Goal: Task Accomplishment & Management: Use online tool/utility

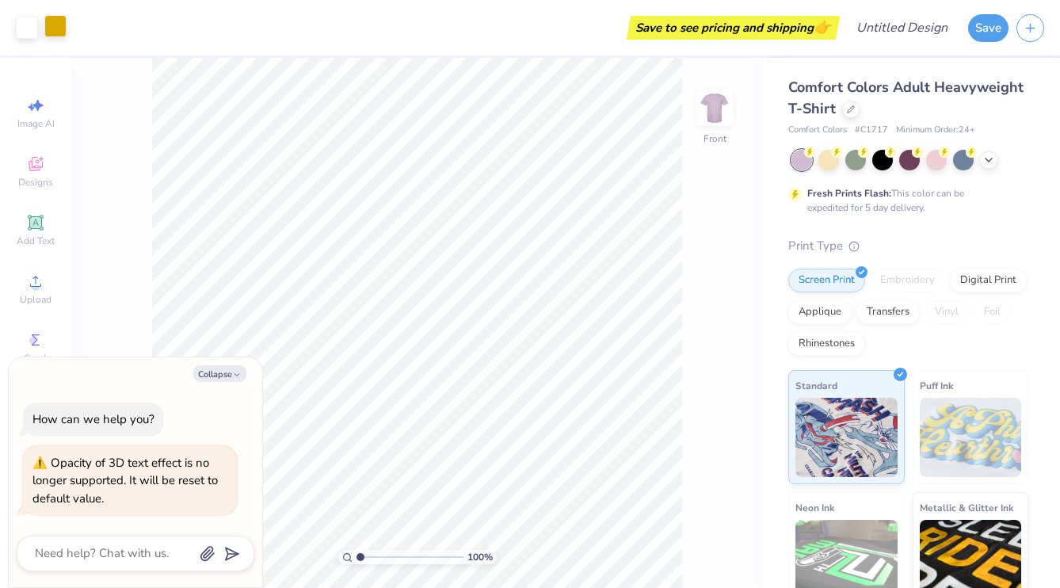
click at [58, 26] on div at bounding box center [55, 26] width 22 height 22
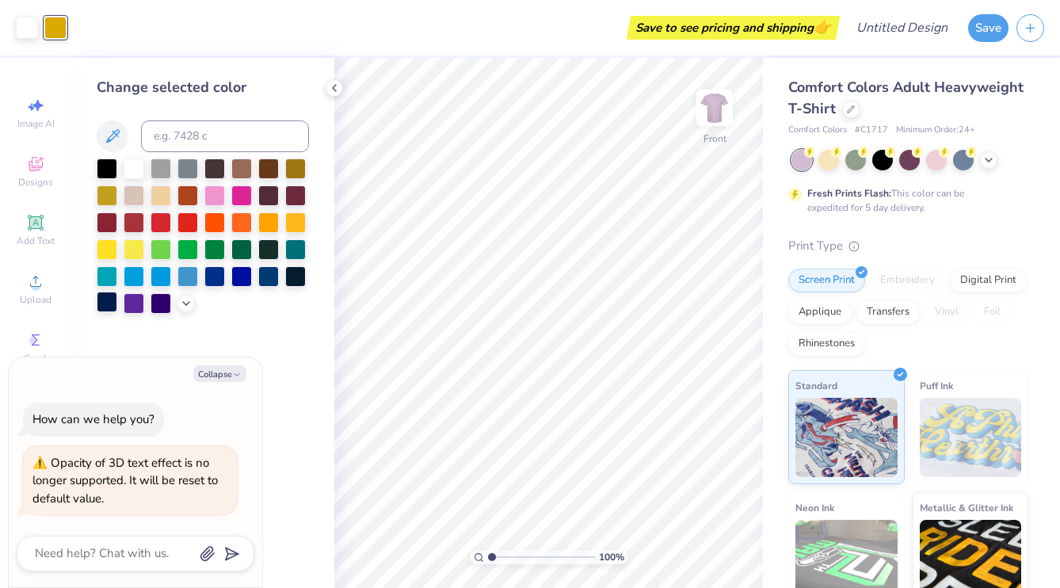
click at [109, 296] on div at bounding box center [107, 302] width 21 height 21
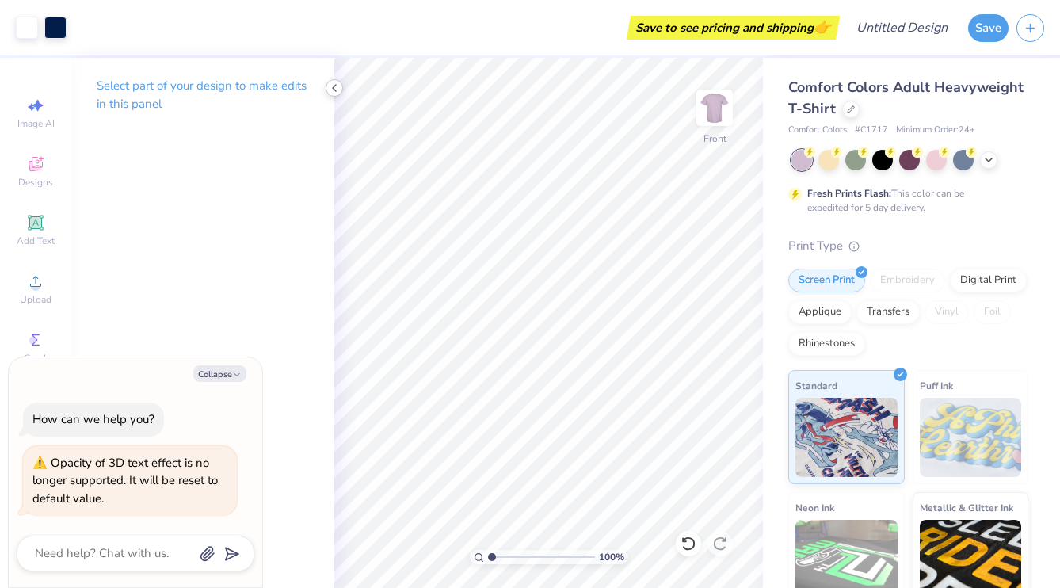
click at [334, 86] on polyline at bounding box center [334, 88] width 3 height 6
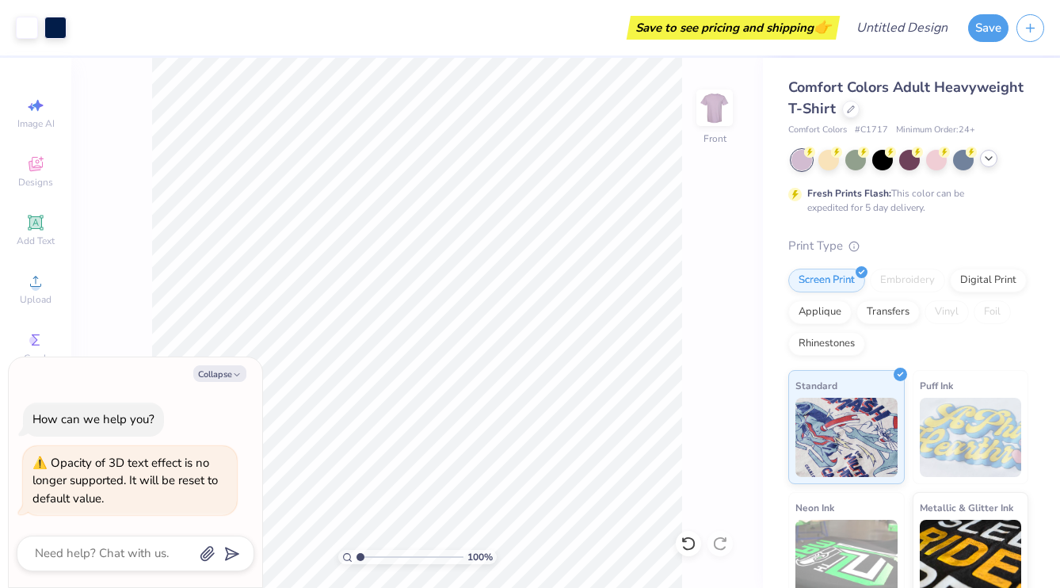
click at [985, 156] on icon at bounding box center [989, 158] width 13 height 13
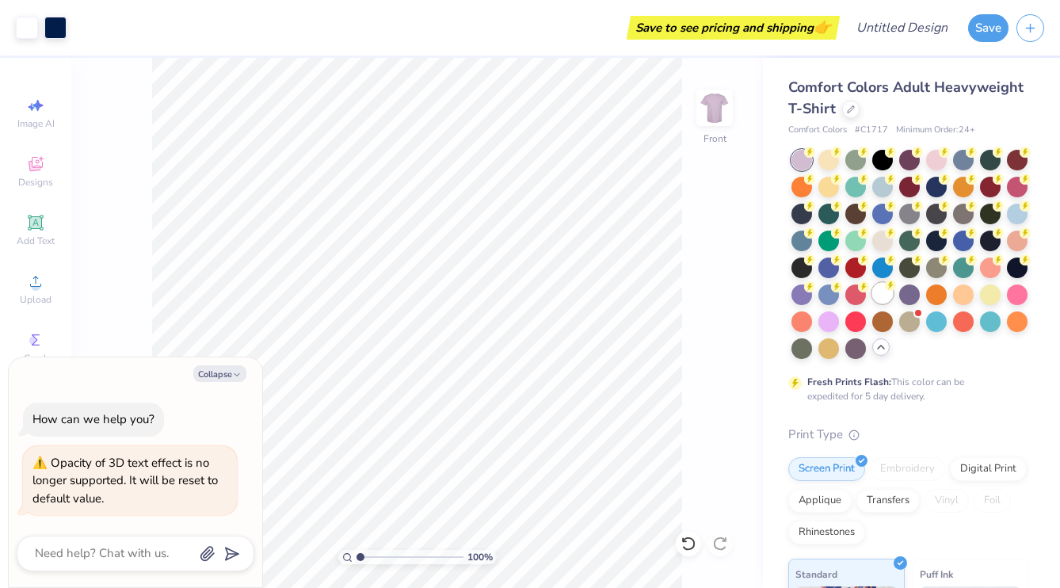
click at [893, 290] on div at bounding box center [883, 293] width 21 height 21
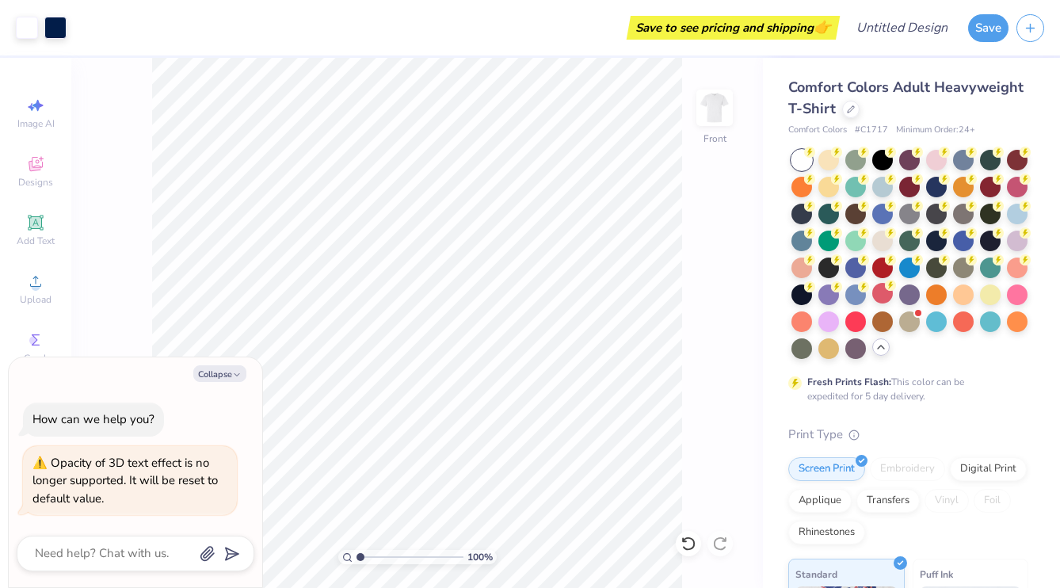
click at [883, 349] on icon at bounding box center [881, 347] width 13 height 13
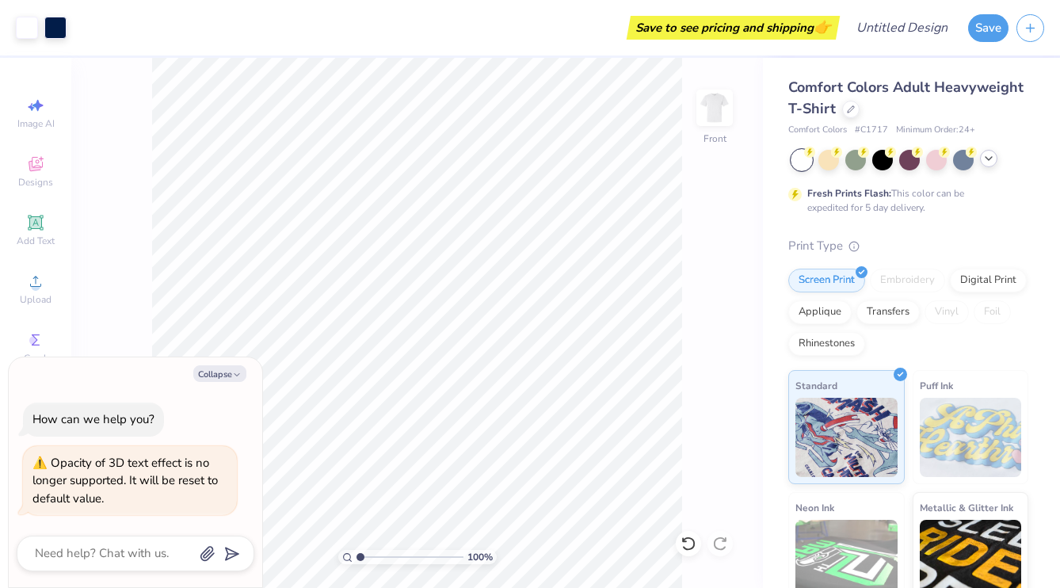
click at [811, 154] on circle at bounding box center [809, 152] width 11 height 11
click at [804, 155] on icon at bounding box center [809, 152] width 11 height 11
click at [998, 159] on div at bounding box center [910, 160] width 237 height 21
click at [988, 166] on div at bounding box center [988, 158] width 17 height 17
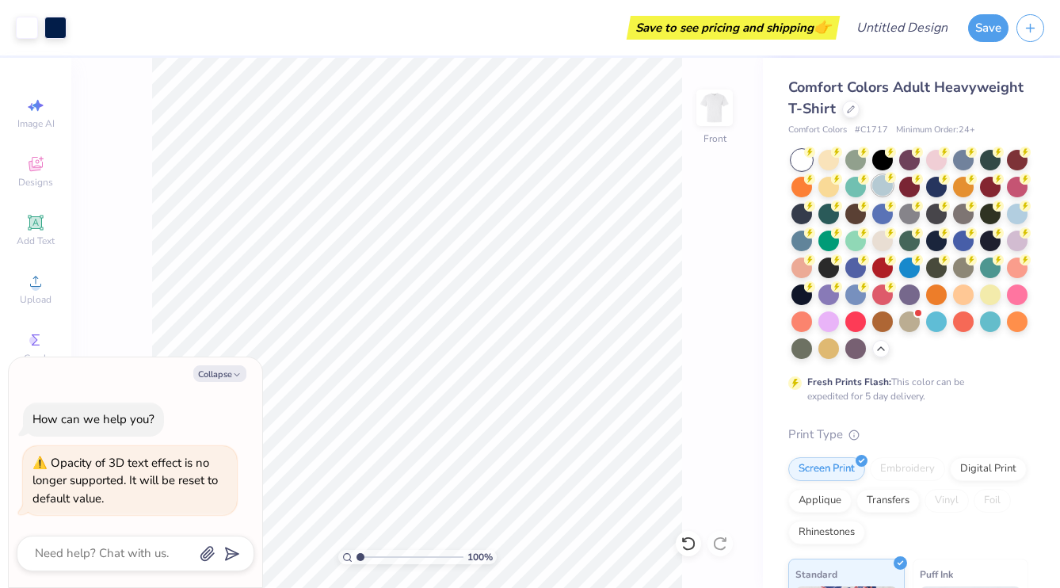
click at [881, 189] on div at bounding box center [883, 185] width 21 height 21
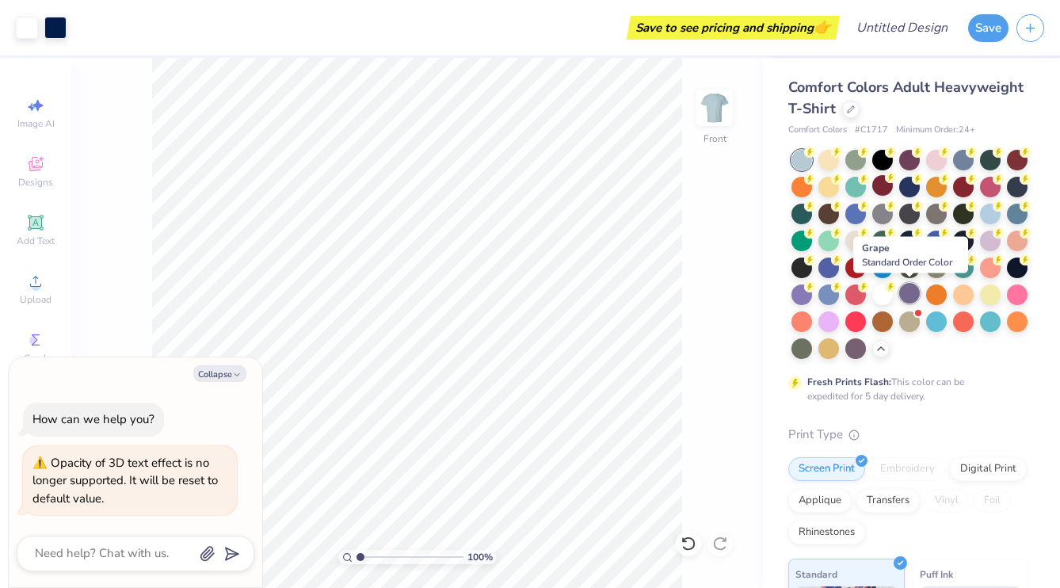
click at [905, 292] on div at bounding box center [910, 293] width 21 height 21
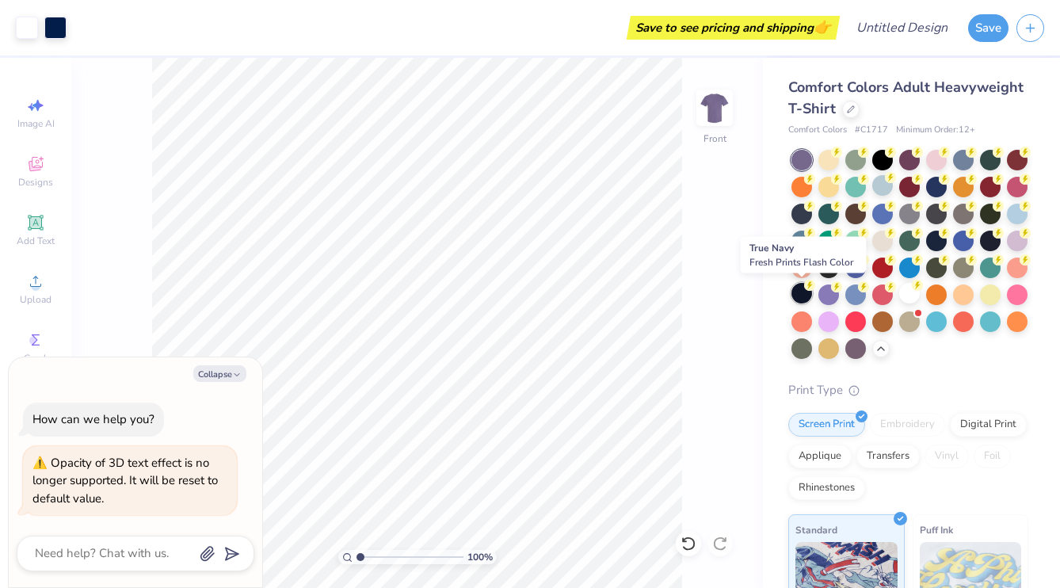
click at [798, 291] on div at bounding box center [802, 293] width 21 height 21
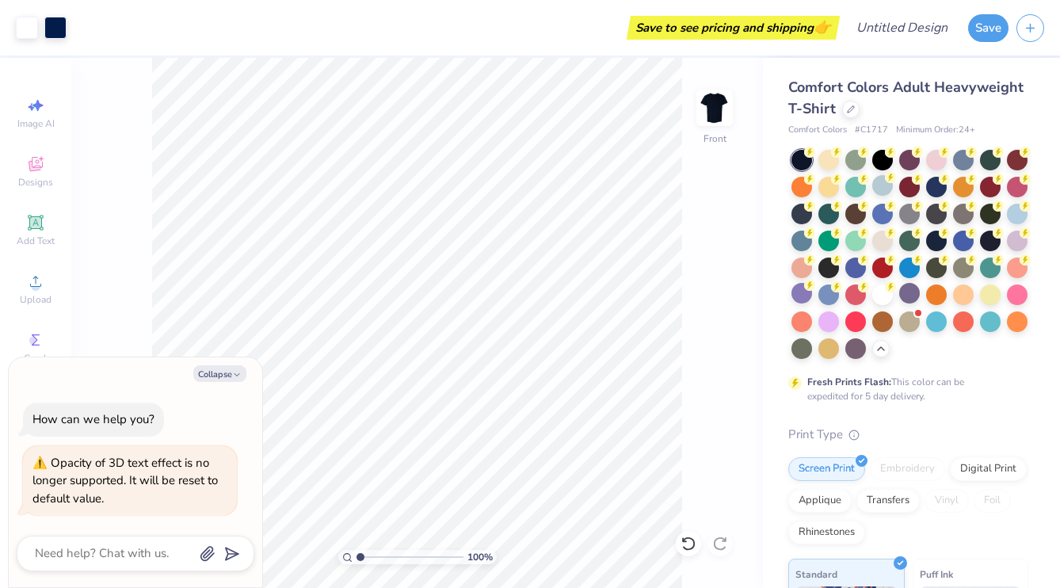
click at [728, 150] on div "100 % Front" at bounding box center [417, 323] width 692 height 530
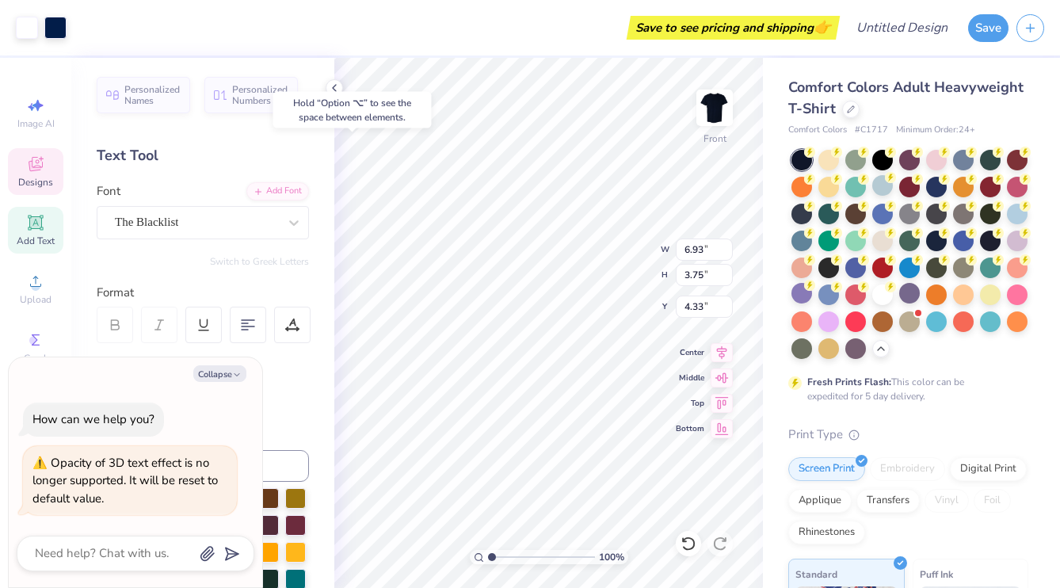
type textarea "x"
type input "4.45"
click at [48, 22] on div at bounding box center [55, 26] width 22 height 22
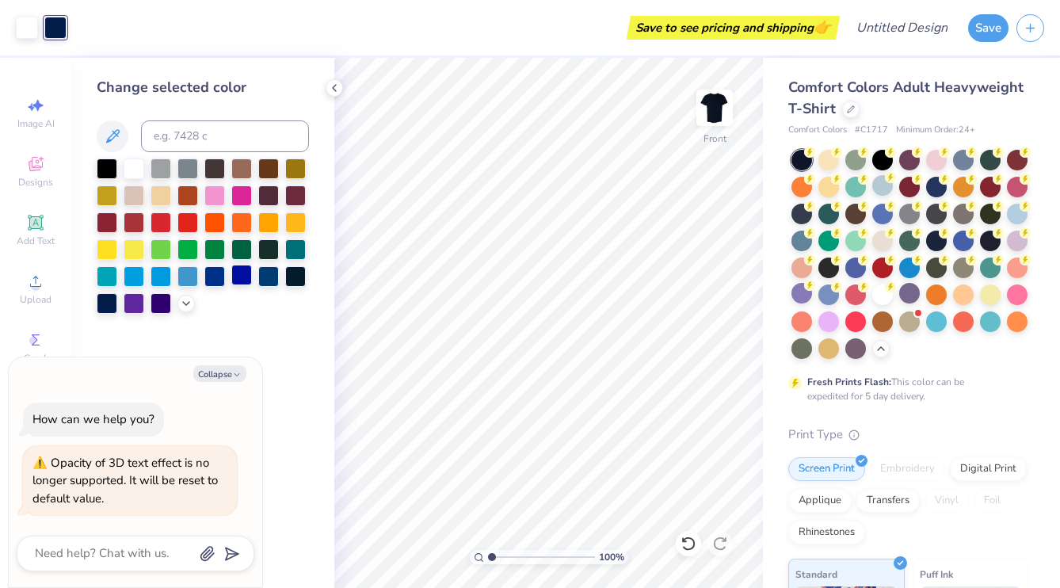
click at [231, 278] on div at bounding box center [241, 275] width 21 height 21
click at [218, 279] on div at bounding box center [214, 275] width 21 height 21
click at [139, 166] on div at bounding box center [134, 167] width 21 height 21
click at [107, 166] on div at bounding box center [107, 167] width 21 height 21
click at [179, 224] on div at bounding box center [188, 221] width 21 height 21
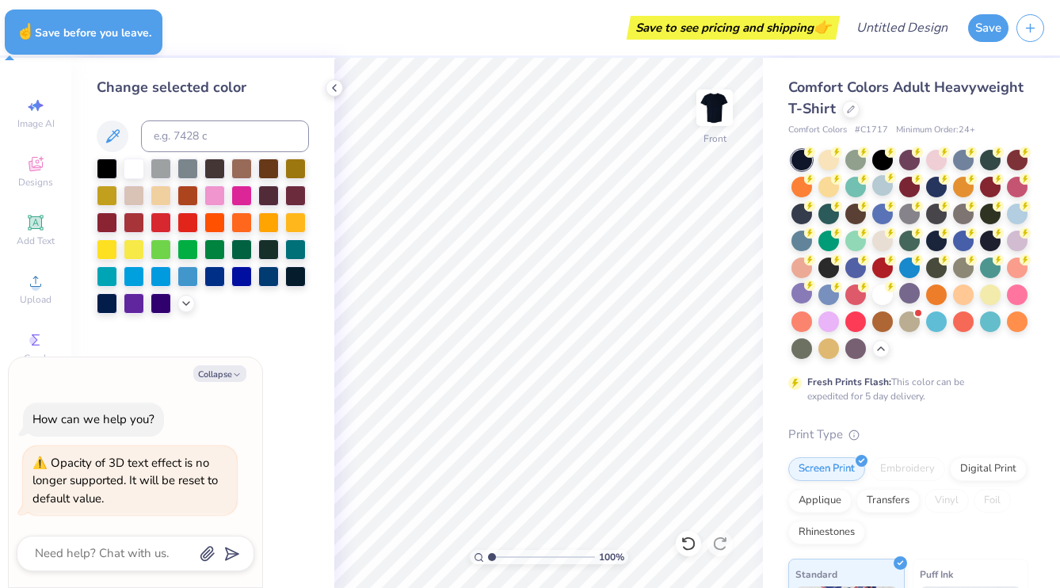
type textarea "x"
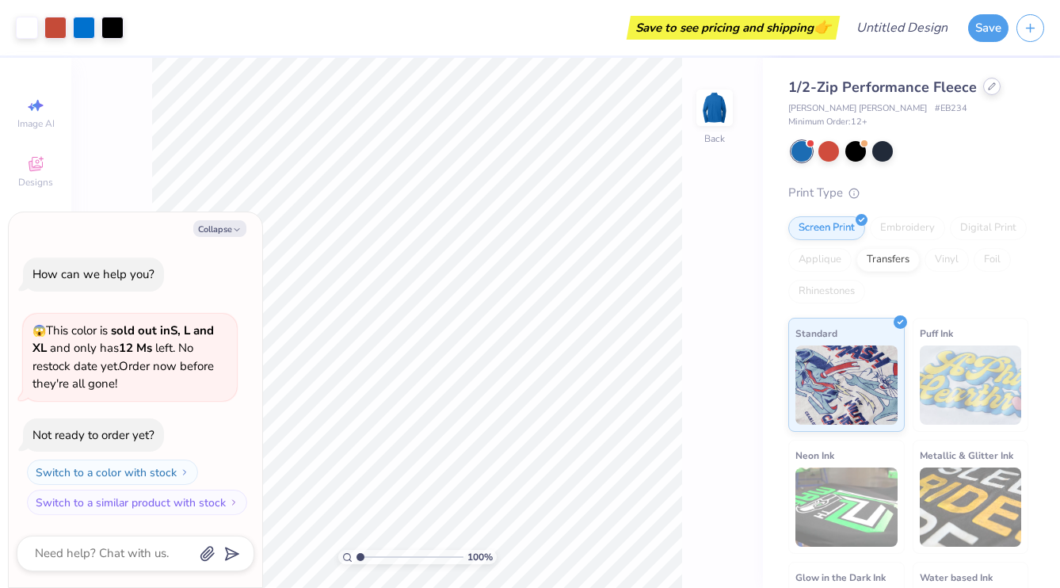
click at [988, 87] on icon at bounding box center [992, 86] width 8 height 8
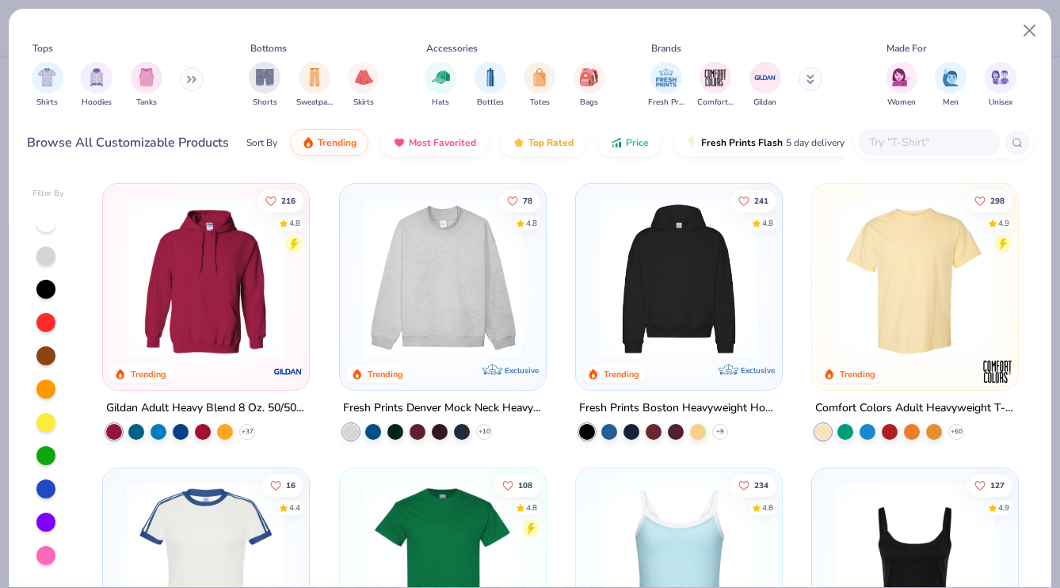
click at [441, 274] on img at bounding box center [443, 279] width 174 height 159
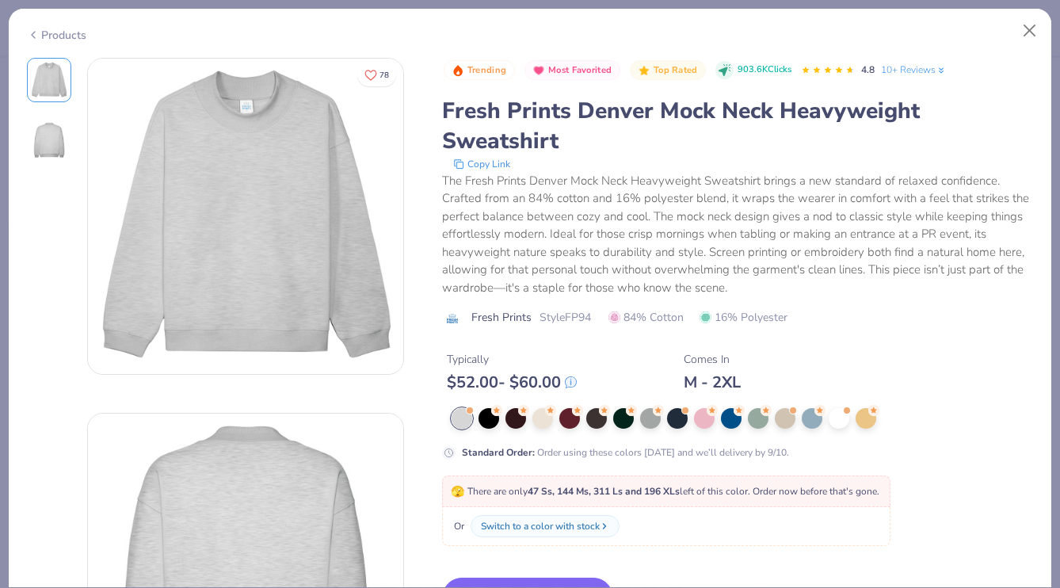
scroll to position [94, 0]
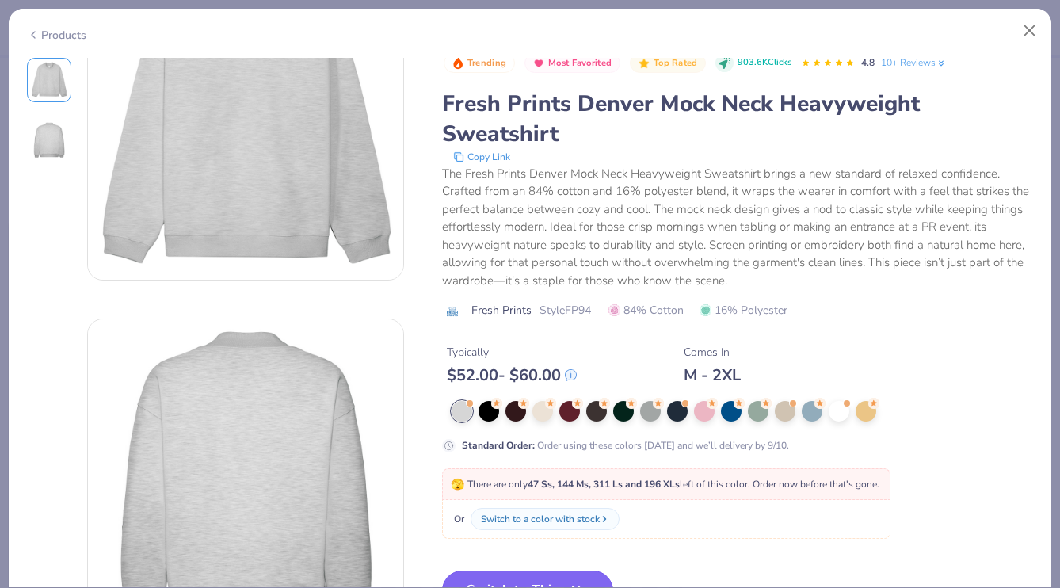
click at [527, 579] on button "Switch to This" at bounding box center [528, 591] width 172 height 40
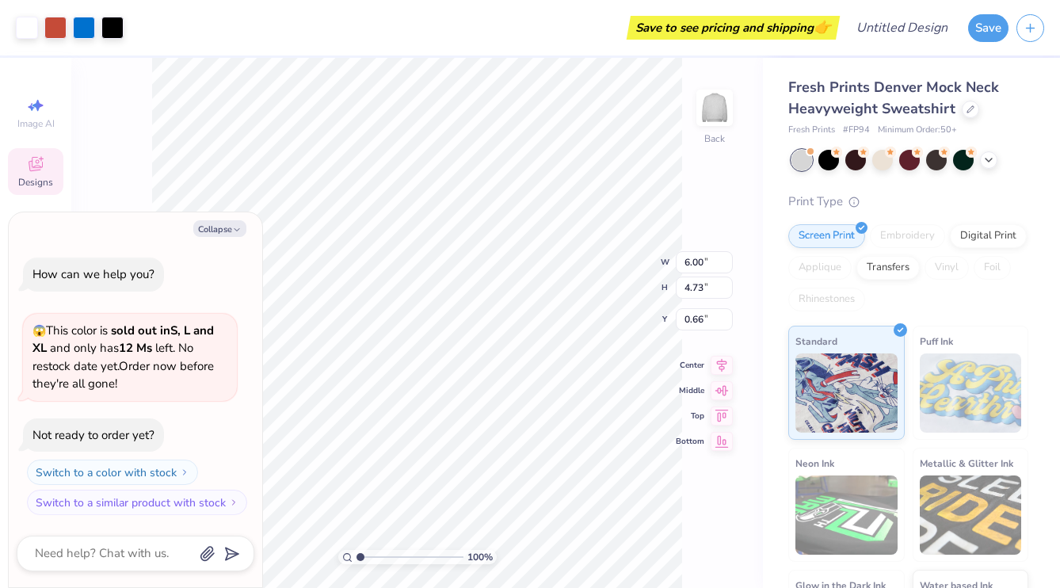
type textarea "x"
type input "0.64"
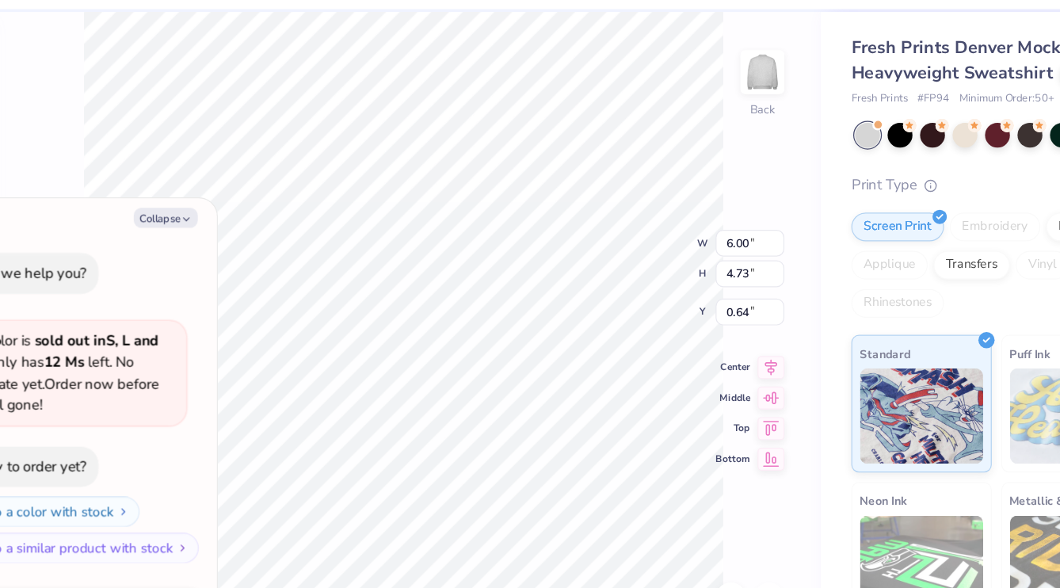
type textarea "x"
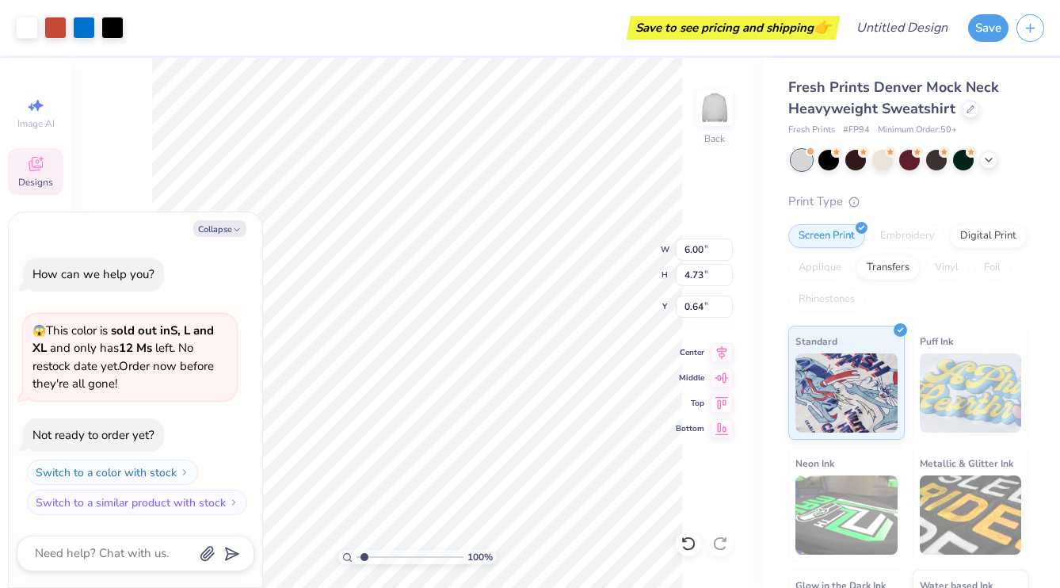
type input "1.45"
type textarea "x"
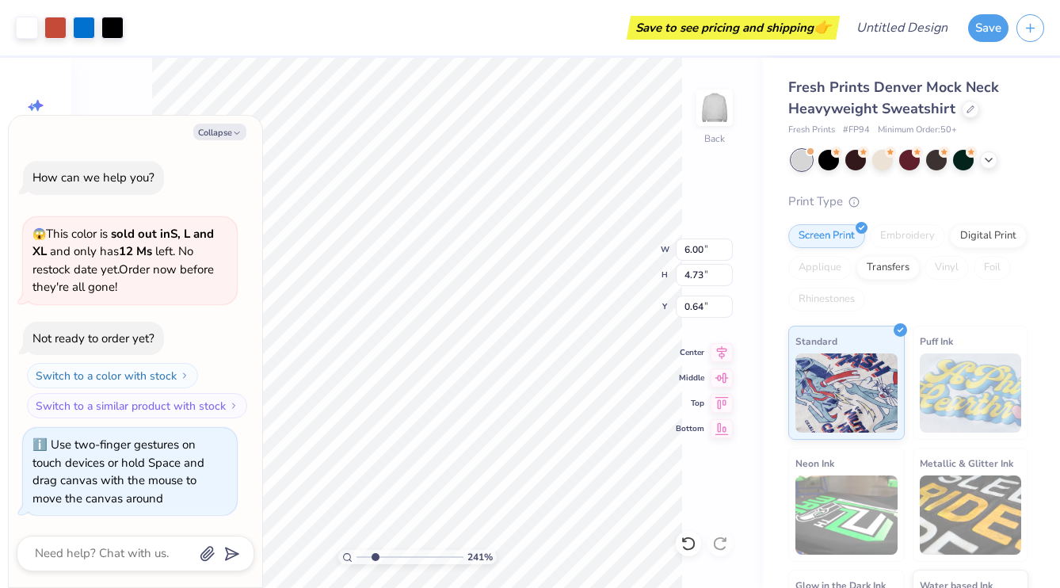
drag, startPoint x: 358, startPoint y: 558, endPoint x: 375, endPoint y: 557, distance: 16.7
type input "2.41"
click at [375, 557] on input "range" at bounding box center [410, 557] width 107 height 14
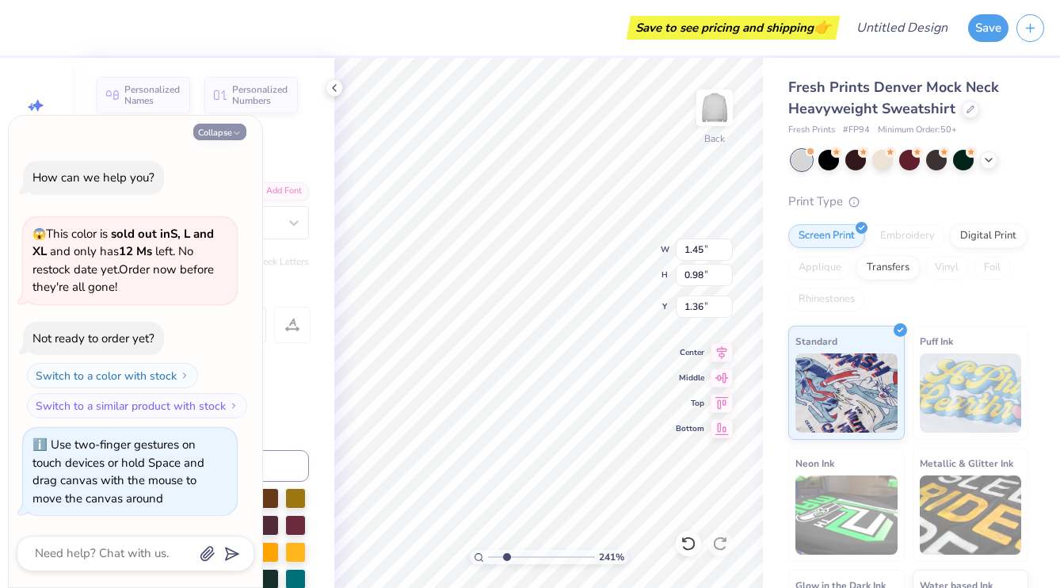
click at [227, 128] on button "Collapse" at bounding box center [219, 132] width 53 height 17
type textarea "x"
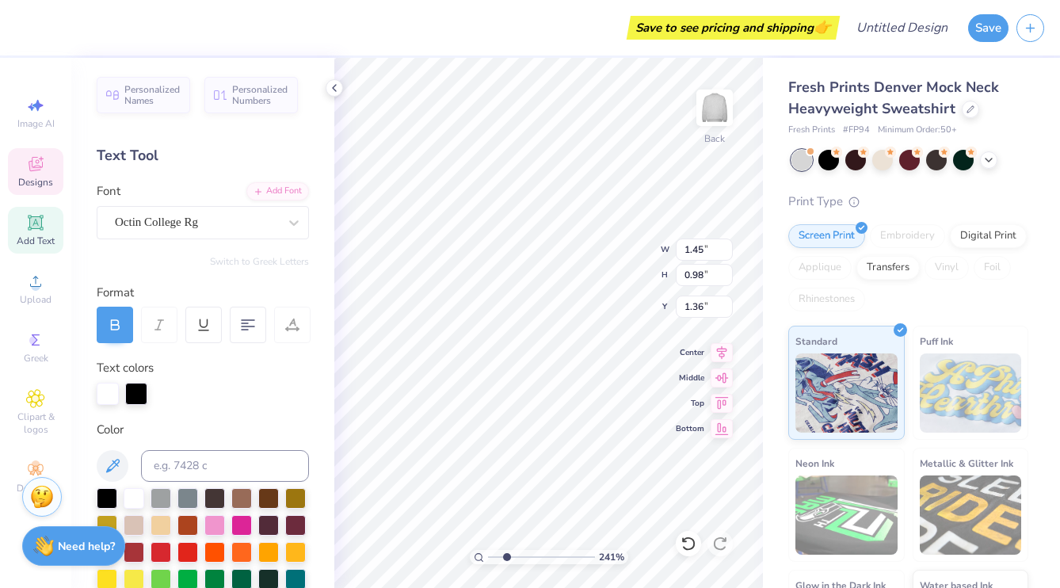
type textarea "KAO"
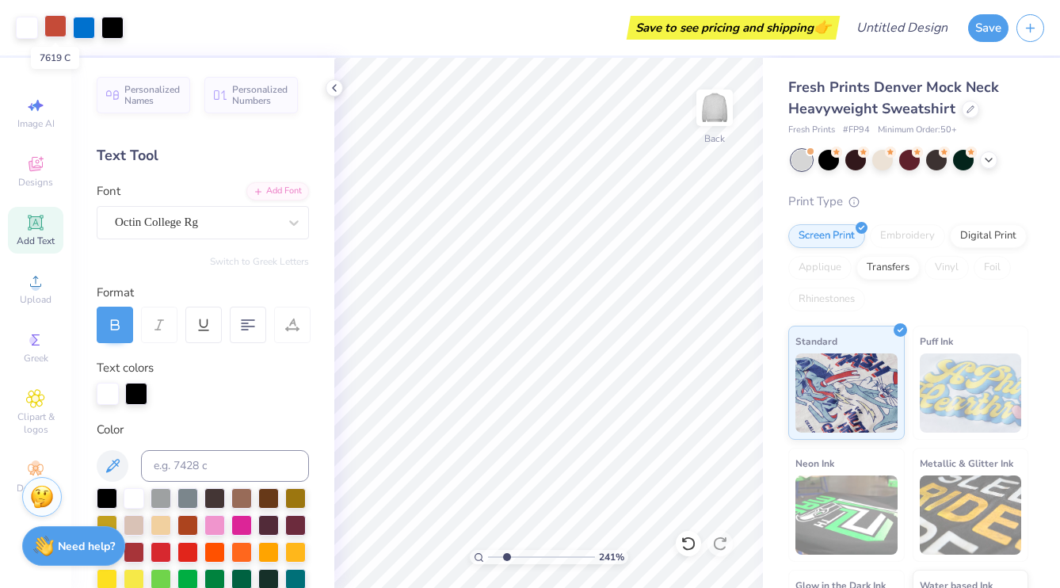
click at [52, 28] on div at bounding box center [55, 26] width 22 height 22
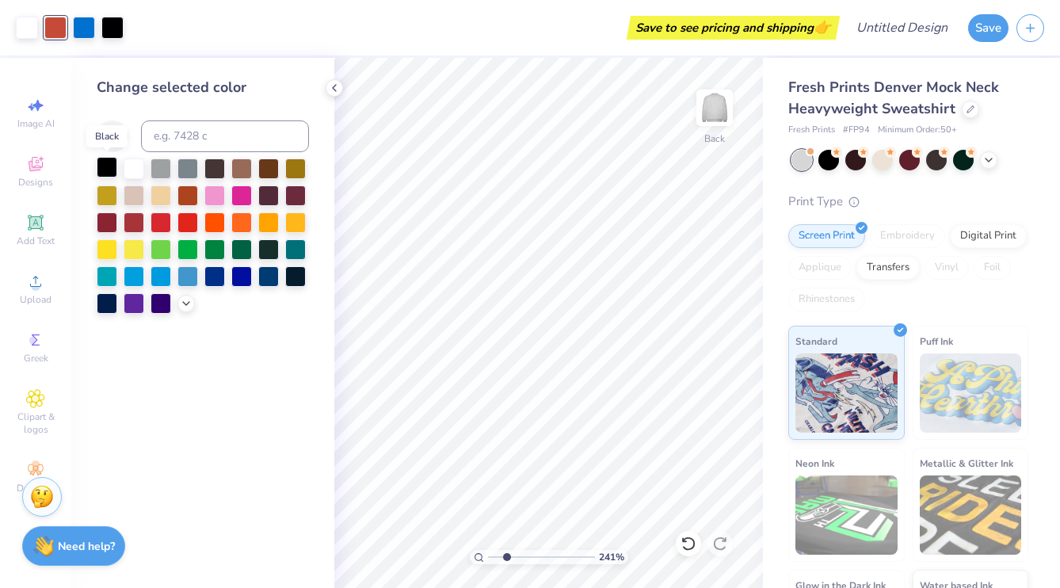
click at [108, 166] on div at bounding box center [107, 167] width 21 height 21
click at [86, 23] on div at bounding box center [84, 26] width 22 height 22
click at [106, 201] on div at bounding box center [107, 194] width 21 height 21
click at [140, 165] on div at bounding box center [134, 167] width 21 height 21
click at [686, 536] on icon at bounding box center [689, 544] width 16 height 16
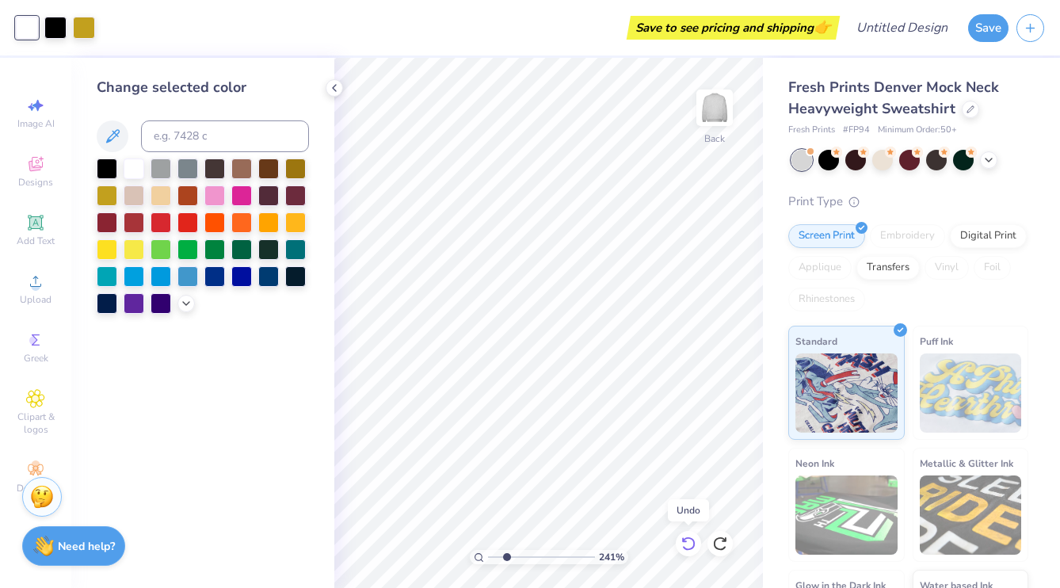
click at [686, 536] on icon at bounding box center [689, 544] width 16 height 16
click at [55, 25] on div at bounding box center [55, 26] width 22 height 22
click at [100, 189] on div at bounding box center [107, 194] width 21 height 21
click at [114, 26] on div at bounding box center [112, 26] width 22 height 22
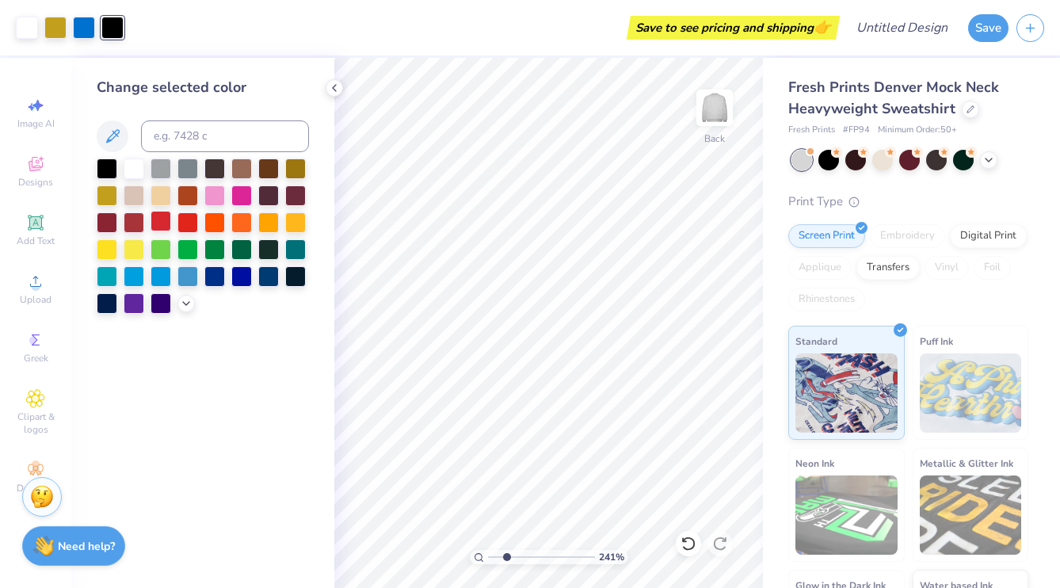
click at [166, 222] on div at bounding box center [161, 221] width 21 height 21
click at [57, 27] on div at bounding box center [55, 26] width 22 height 22
click at [101, 159] on div at bounding box center [107, 167] width 21 height 21
click at [80, 29] on div at bounding box center [84, 26] width 22 height 22
click at [260, 219] on div at bounding box center [268, 221] width 21 height 21
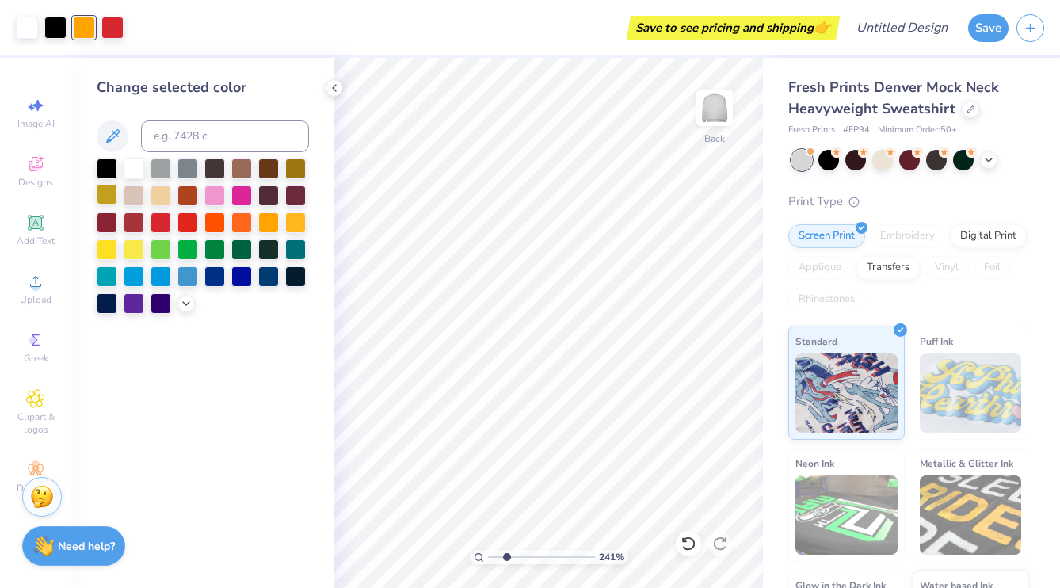
click at [113, 190] on div at bounding box center [107, 194] width 21 height 21
click at [106, 30] on div at bounding box center [112, 26] width 22 height 22
click at [139, 249] on div at bounding box center [134, 248] width 21 height 21
click at [113, 249] on div at bounding box center [107, 248] width 21 height 21
click at [106, 171] on div at bounding box center [107, 167] width 21 height 21
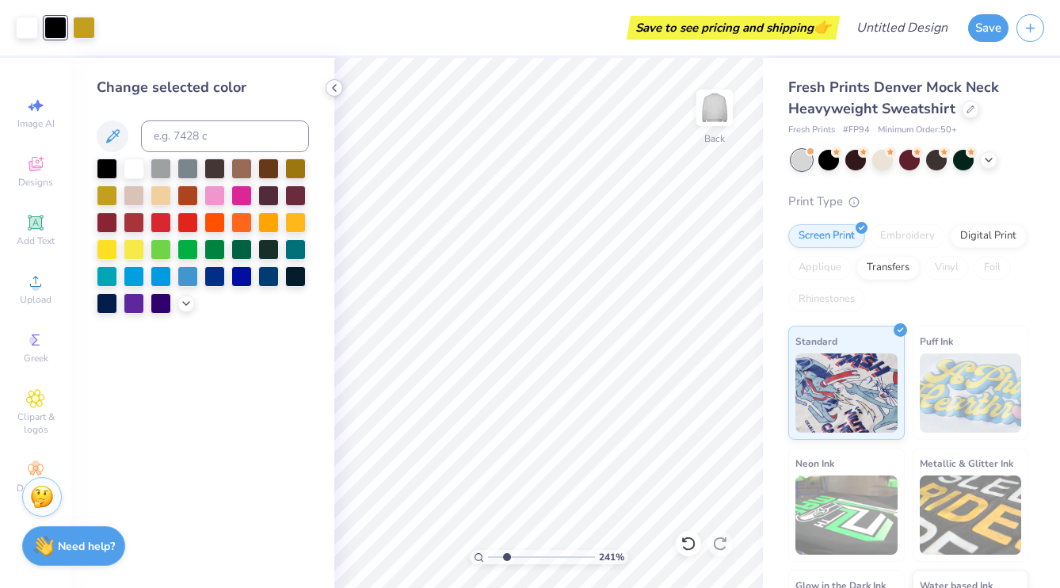
click at [330, 89] on icon at bounding box center [334, 88] width 13 height 13
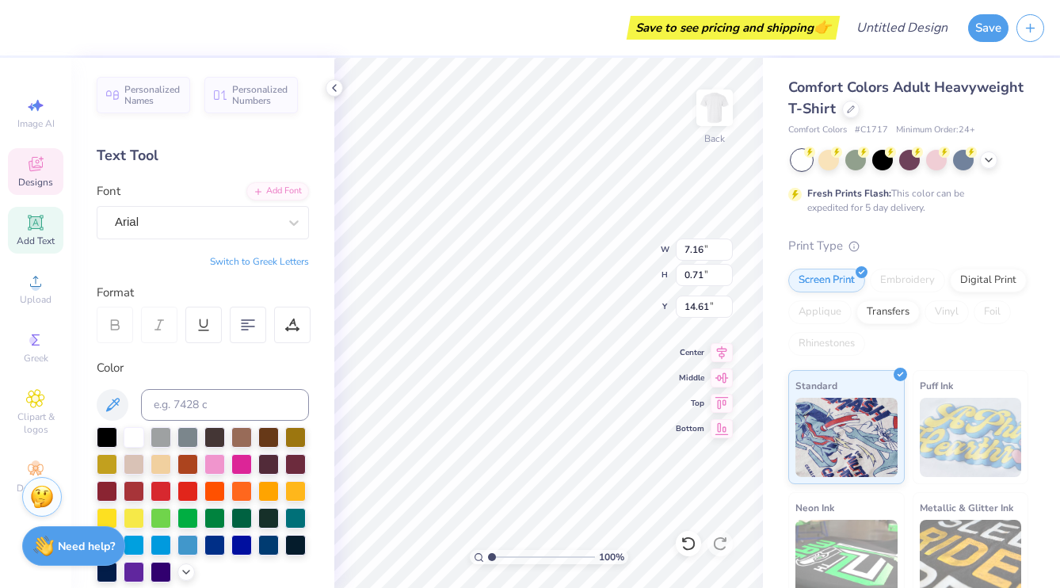
type textarea "B"
type textarea "KAPPA ALPHA THETA"
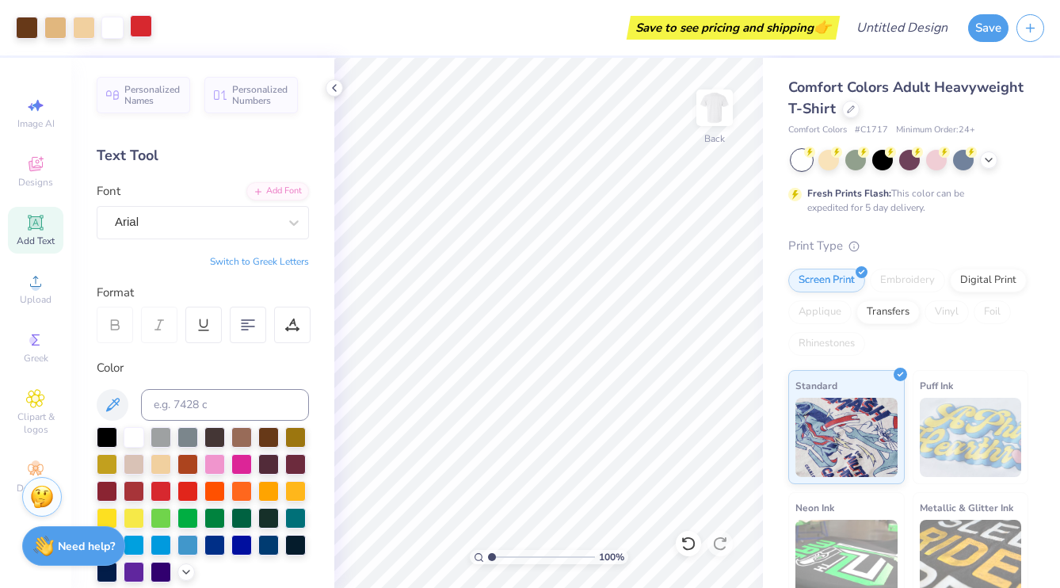
click at [141, 29] on div at bounding box center [141, 26] width 22 height 22
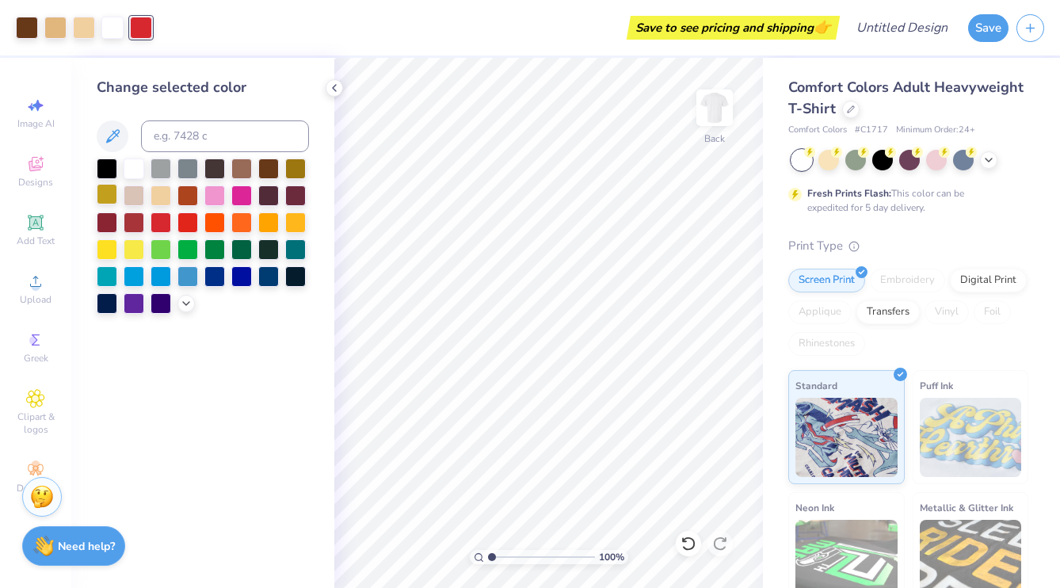
click at [105, 188] on div at bounding box center [107, 194] width 21 height 21
click at [33, 27] on div at bounding box center [27, 26] width 22 height 22
click at [109, 165] on div at bounding box center [107, 167] width 21 height 21
click at [59, 28] on div at bounding box center [55, 26] width 22 height 22
click at [109, 246] on div at bounding box center [107, 248] width 21 height 21
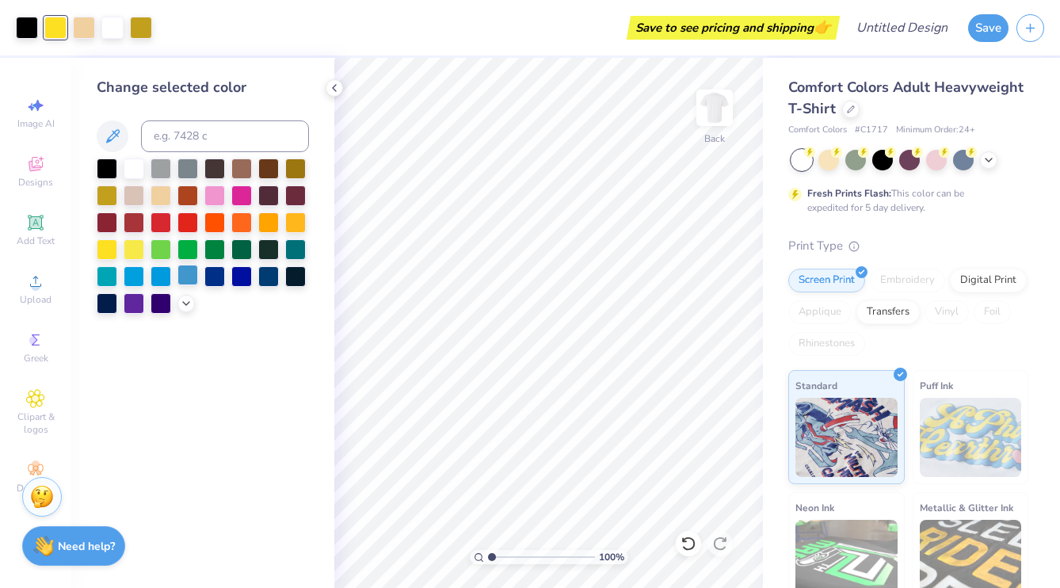
click at [187, 275] on div at bounding box center [188, 275] width 21 height 21
click at [84, 21] on div at bounding box center [84, 26] width 22 height 22
click at [191, 276] on div at bounding box center [188, 275] width 21 height 21
click at [157, 277] on div at bounding box center [161, 275] width 21 height 21
click at [139, 275] on div at bounding box center [134, 275] width 21 height 21
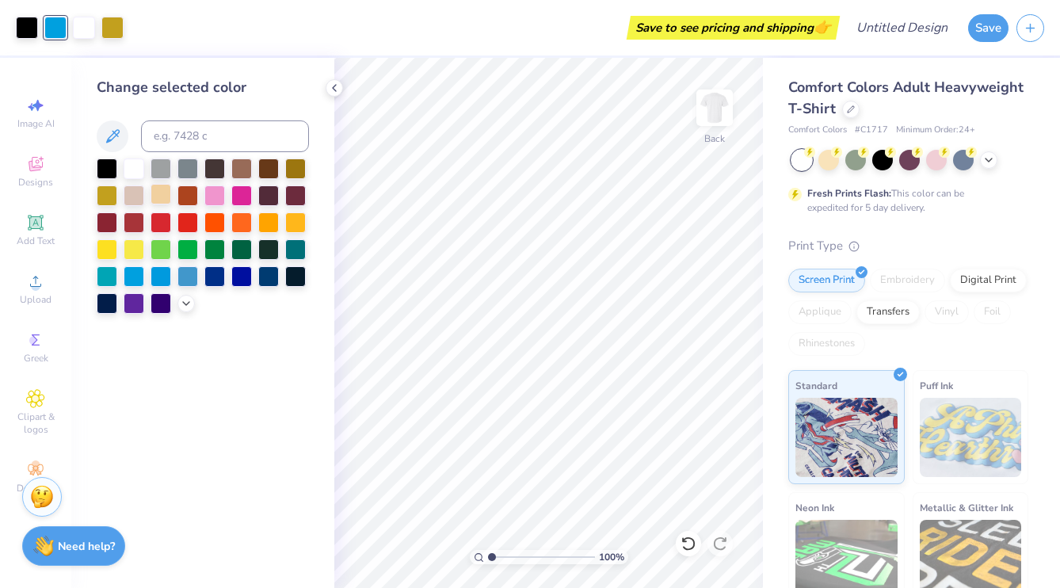
click at [160, 197] on div at bounding box center [161, 194] width 21 height 21
click at [293, 169] on div at bounding box center [295, 167] width 21 height 21
